Goal: Information Seeking & Learning: Learn about a topic

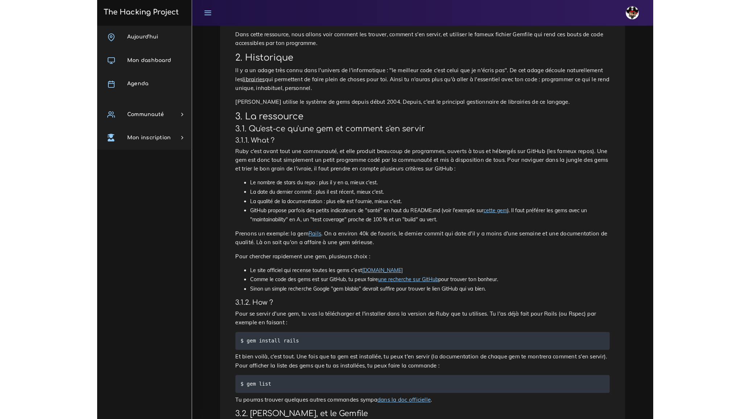
scroll to position [198, 0]
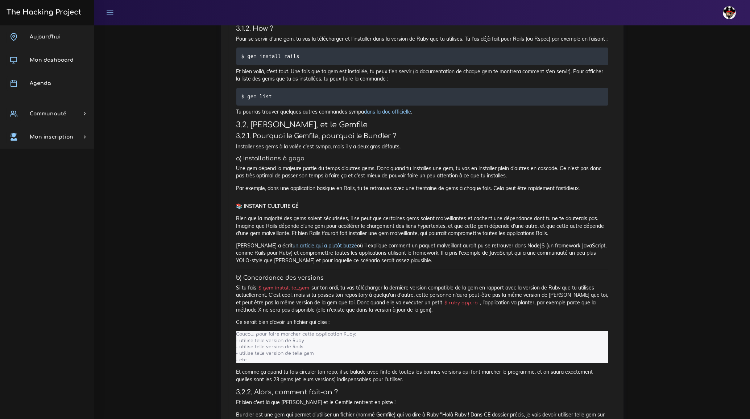
scroll to position [428, 0]
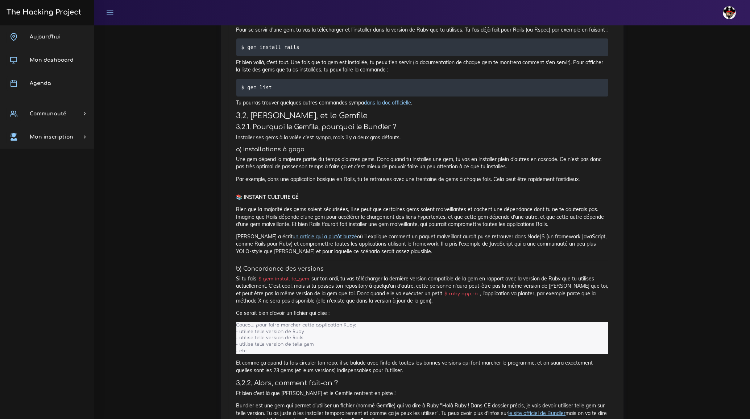
click at [202, 189] on div "Dashboard Les ressources Gemfile Gemfile Gemfile Un Gemfile est un fichier qui …" at bounding box center [422, 288] width 656 height 1382
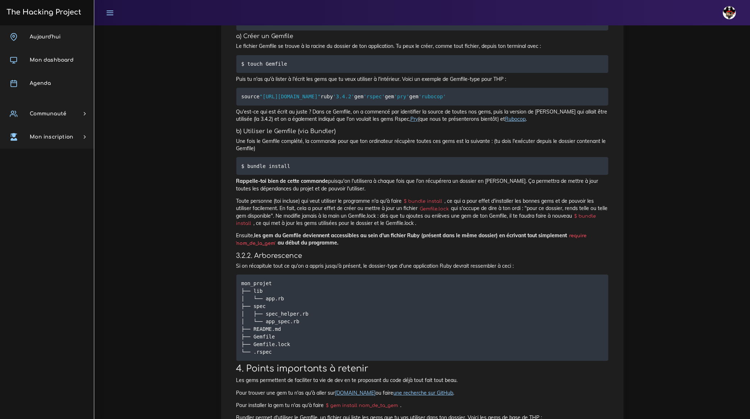
scroll to position [857, 0]
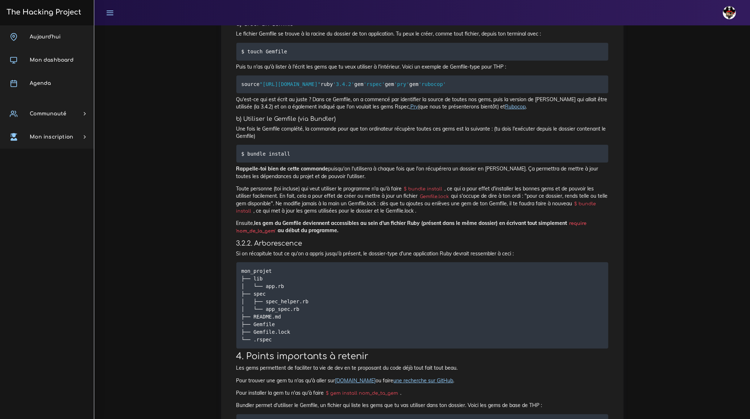
click at [303, 247] on h4 "3.2.2. Arborescence" at bounding box center [422, 243] width 372 height 8
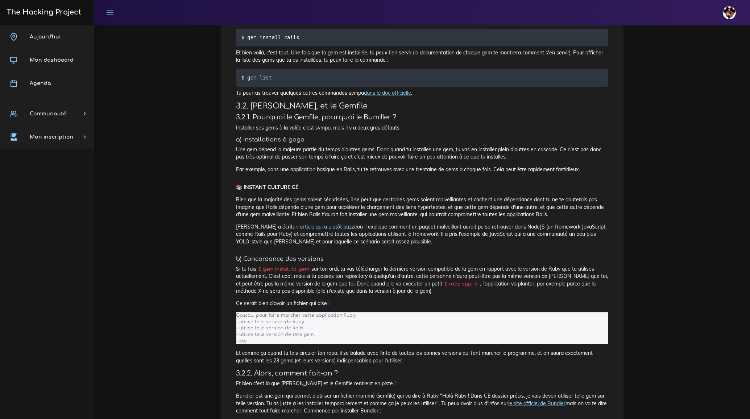
scroll to position [461, 0]
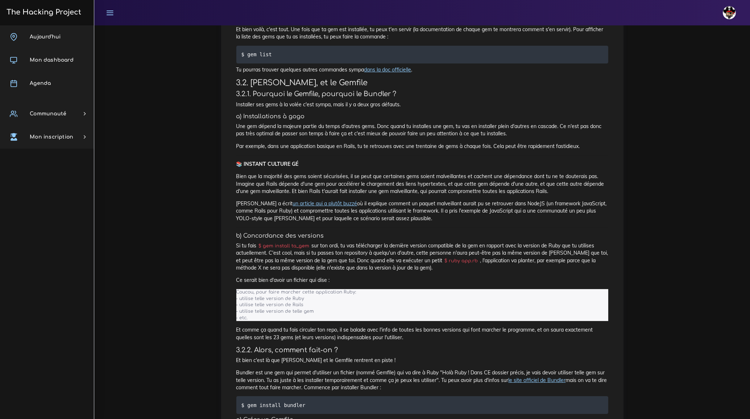
click at [351, 266] on p "Si tu fais $ gem install ta_gem sur ton ordi, tu vas télécharger la dernière ve…" at bounding box center [422, 256] width 372 height 29
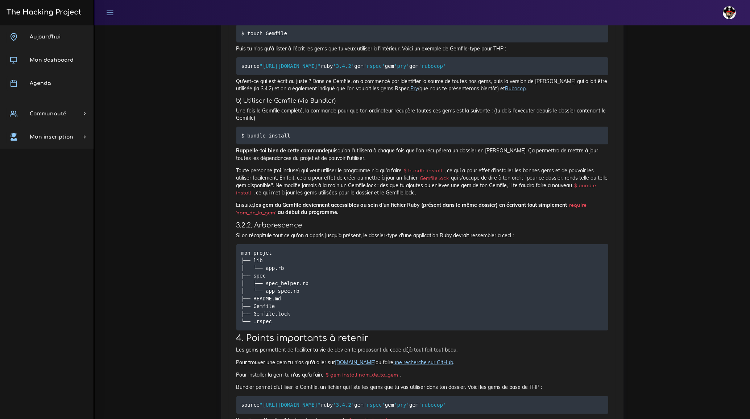
scroll to position [890, 0]
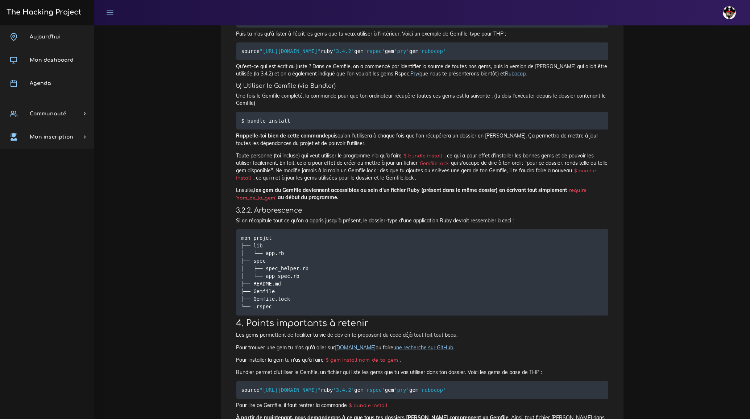
click at [369, 201] on p "Ensuite, les gem du Gemfile deviennent accessibles au sein d'un fichier Ruby (p…" at bounding box center [422, 193] width 372 height 15
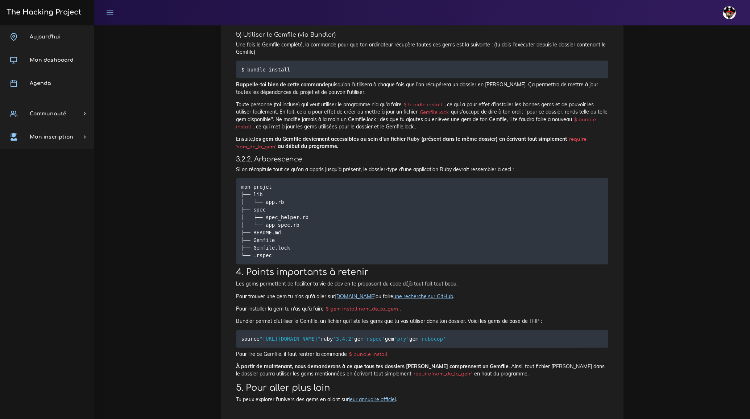
scroll to position [956, 0]
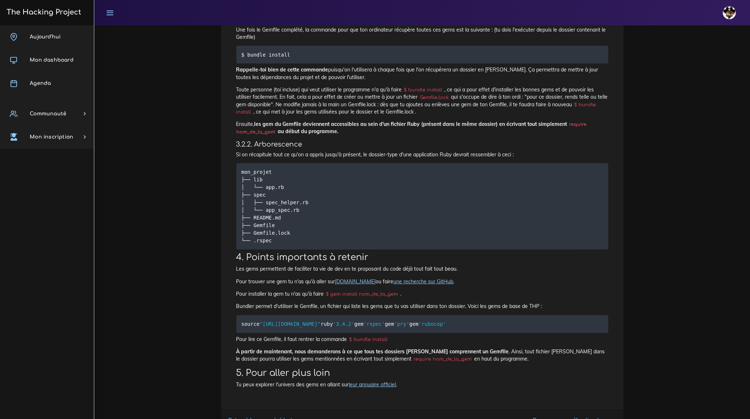
click at [511, 211] on pre "mon_projet ├── lib │ └── app.rb ├── spec │ ├── spec_helper.rb │ └── app_spec.rb…" at bounding box center [422, 206] width 372 height 86
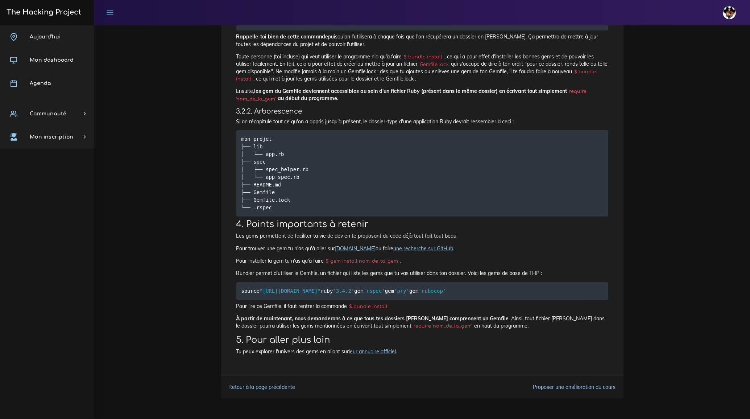
scroll to position [1057, 0]
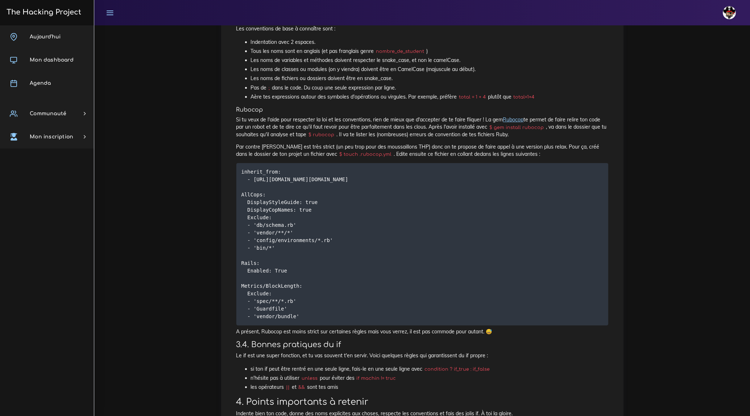
scroll to position [626, 0]
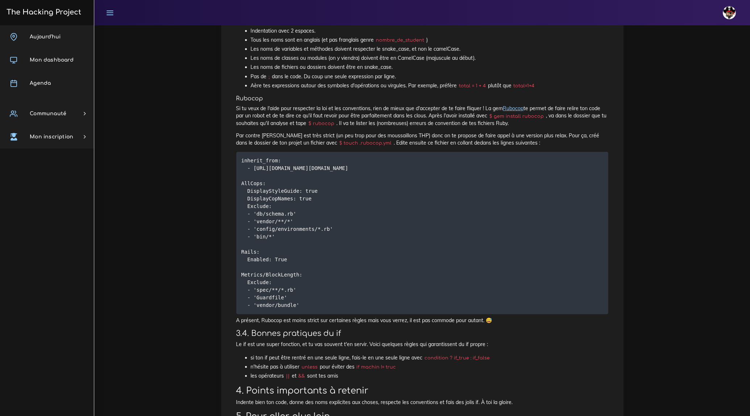
click at [493, 218] on pre "inherit_from: - [URL][DOMAIN_NAME][DOMAIN_NAME] AllCops: DisplayStyleGuide: tru…" at bounding box center [422, 233] width 372 height 162
drag, startPoint x: 326, startPoint y: 180, endPoint x: 372, endPoint y: 180, distance: 46.0
click at [372, 147] on code "$ touch .rubocop.yml" at bounding box center [366, 143] width 56 height 7
copy code "touch .rubocop.yml"
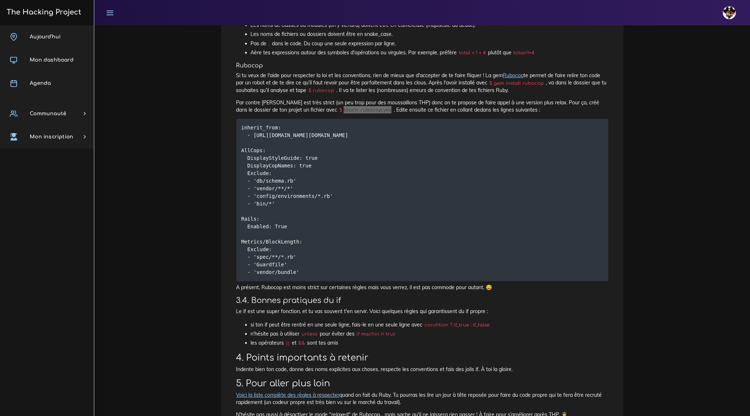
scroll to position [692, 0]
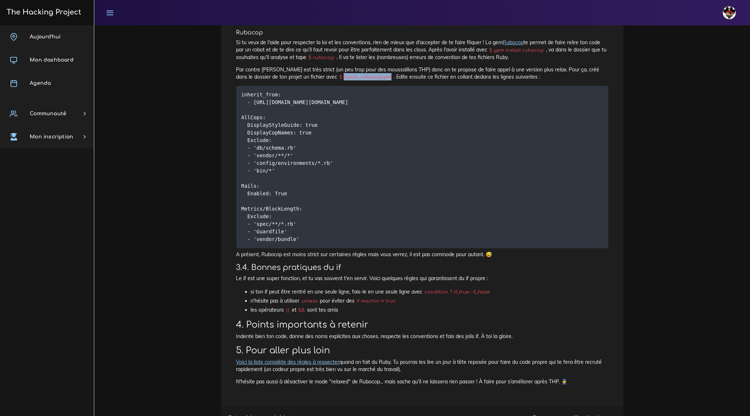
drag, startPoint x: 241, startPoint y: 132, endPoint x: 300, endPoint y: 280, distance: 158.3
click at [300, 248] on pre "inherit_from: - http://relaxed.ruby.style/rubocop.yml AllCops: DisplayStyleGuid…" at bounding box center [422, 167] width 372 height 162
copy code "inherit_from: - http://relaxed.ruby.style/rubocop.yml AllCops: DisplayStyleGuid…"
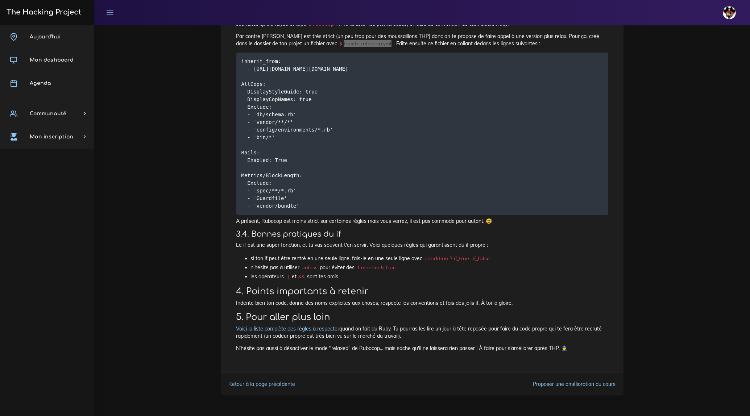
scroll to position [764, 0]
click at [292, 328] on link "Voici la liste complète des règles à respecter" at bounding box center [287, 329] width 103 height 7
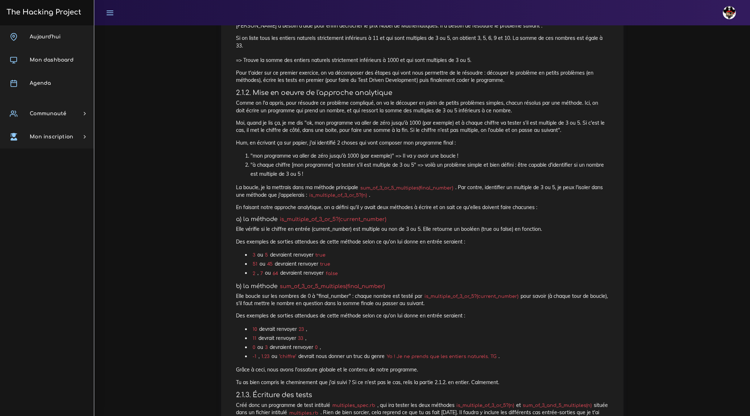
scroll to position [461, 0]
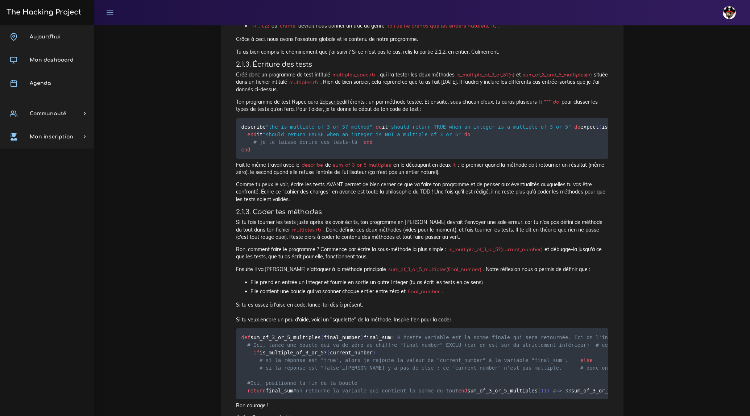
scroll to position [791, 0]
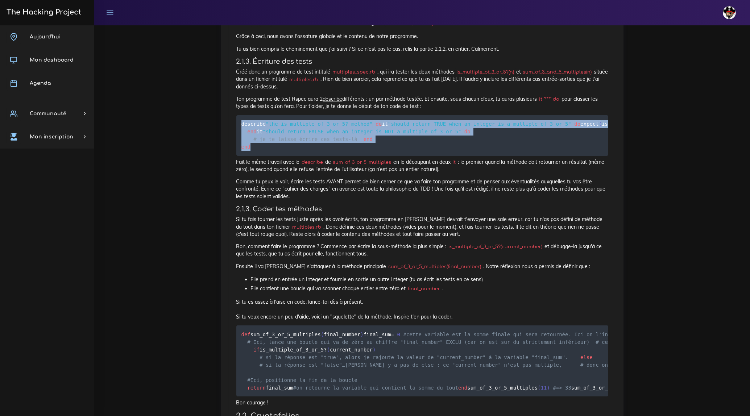
drag, startPoint x: 241, startPoint y: 146, endPoint x: 252, endPoint y: 236, distance: 90.9
click at [252, 156] on pre "describe "the is_multiple_of_3_or_5? method" do it "should return TRUE when an …" at bounding box center [422, 135] width 372 height 41
copy code "describe "the is_multiple_of_3_or_5? method" do it "should return TRUE when an …"
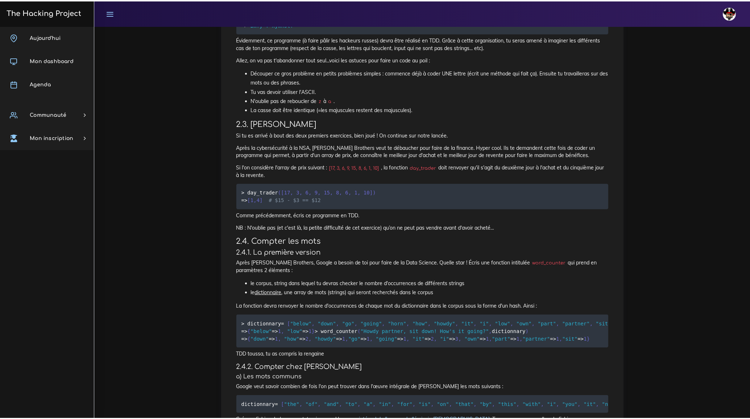
scroll to position [1351, 0]
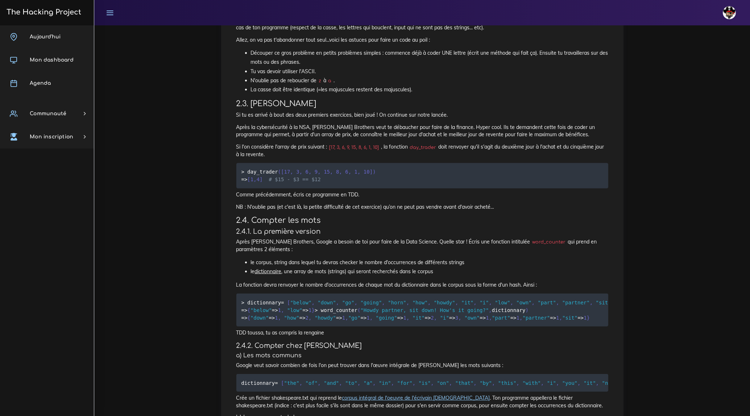
copy code "caesar_cipher"
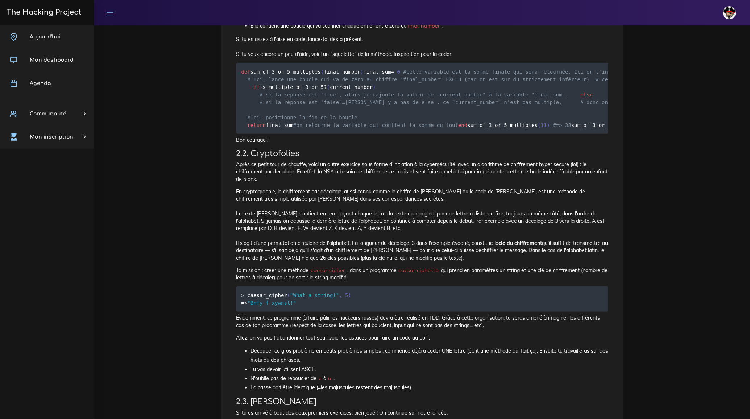
scroll to position [1055, 0]
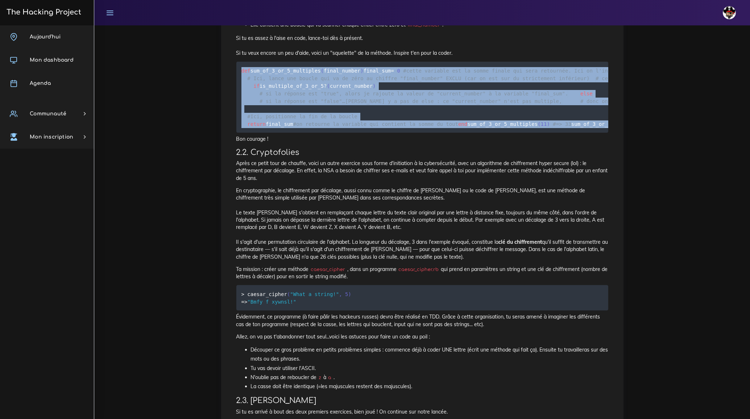
drag, startPoint x: 242, startPoint y: 153, endPoint x: 357, endPoint y: 307, distance: 192.8
click at [357, 133] on pre "def sum_of_3_or_5_multiples ( final_number ) final_sum = 0 #cette variable est …" at bounding box center [422, 97] width 372 height 71
copy code "def sum_of_3_or_5_multiples ( final_number ) final_sum = 0 #cette variable est …"
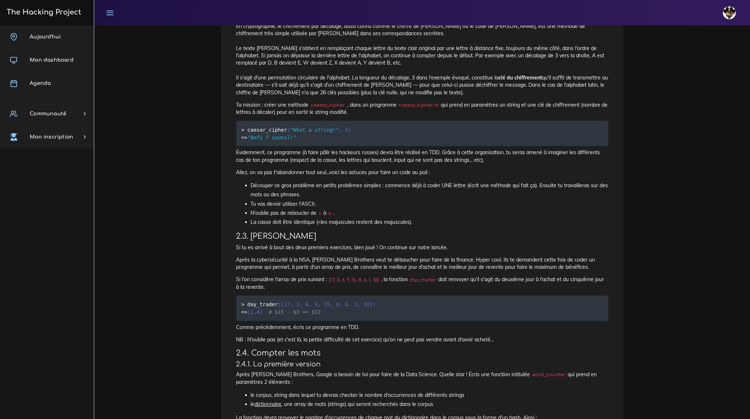
scroll to position [1219, 0]
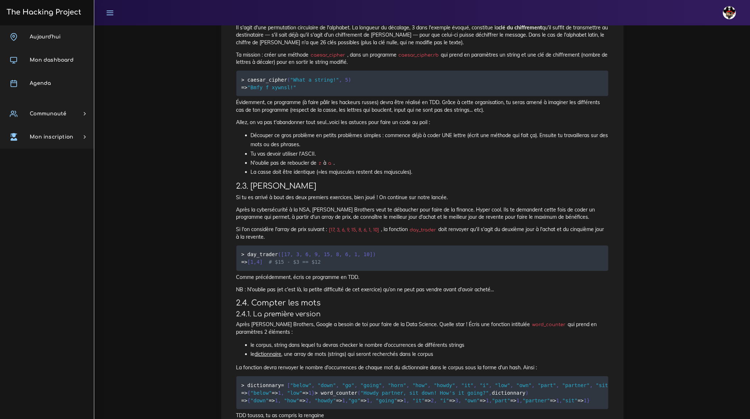
scroll to position [1318, 0]
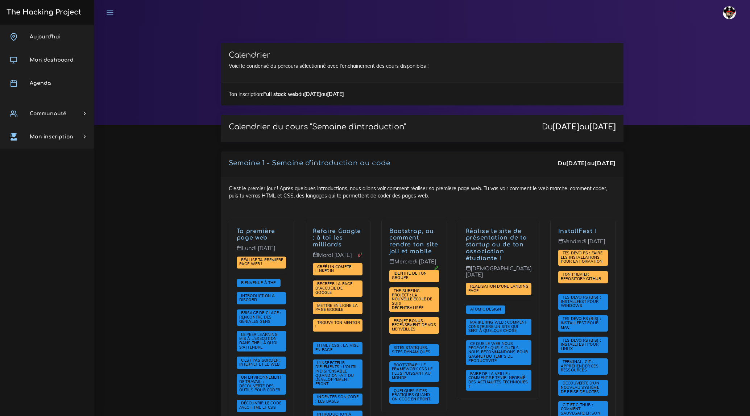
scroll to position [758, 0]
